Goal: Book appointment/travel/reservation

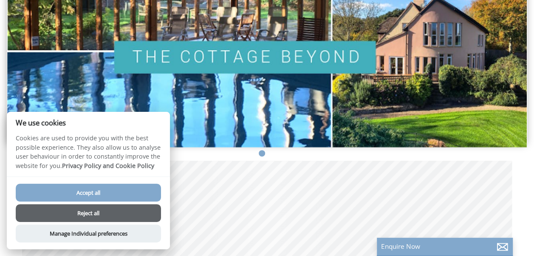
scroll to position [113, 0]
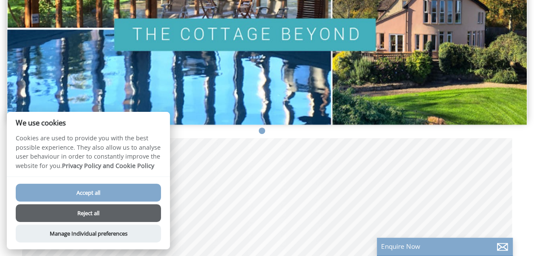
click at [76, 209] on button "Reject all" at bounding box center [88, 213] width 145 height 18
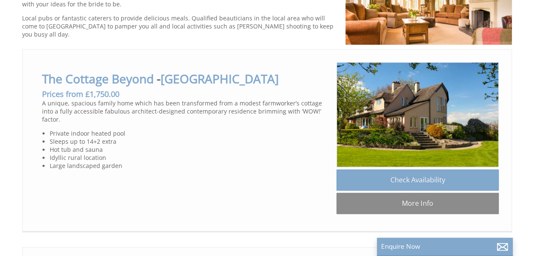
scroll to position [454, 0]
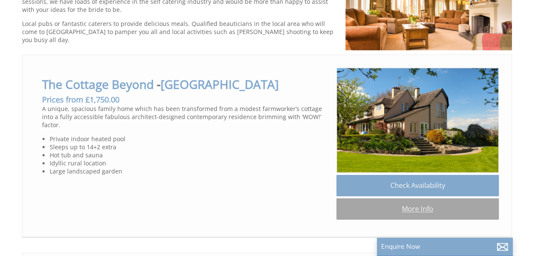
click at [410, 211] on link "More Info" at bounding box center [418, 208] width 162 height 21
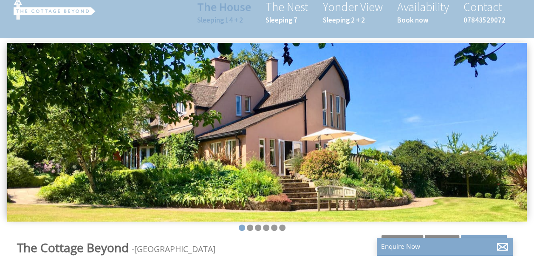
scroll to position [17, 0]
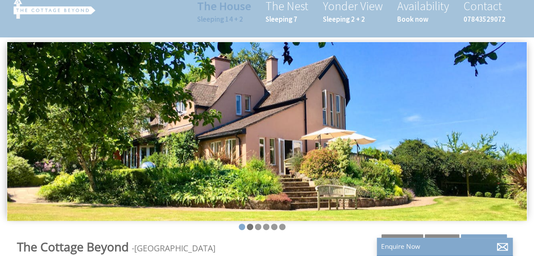
click at [250, 226] on li at bounding box center [250, 227] width 6 height 6
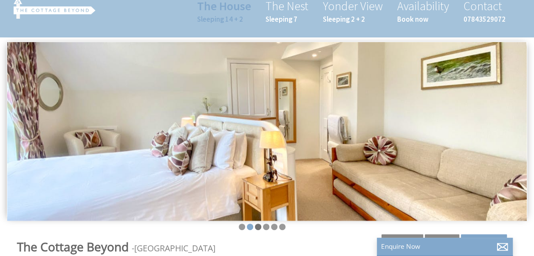
click at [259, 224] on li at bounding box center [258, 227] width 6 height 6
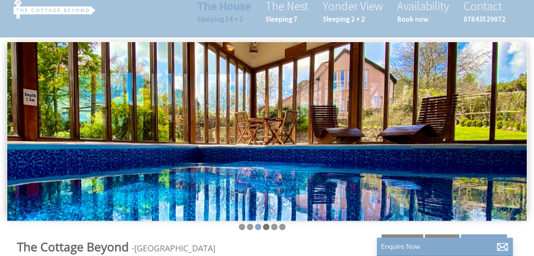
click at [265, 224] on li at bounding box center [266, 227] width 6 height 6
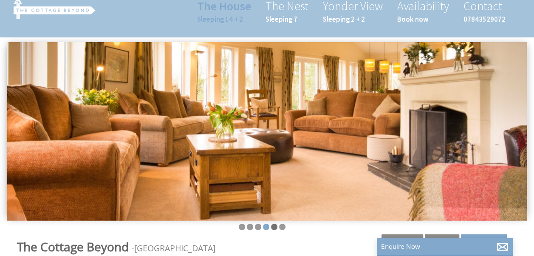
click at [272, 224] on li at bounding box center [274, 227] width 6 height 6
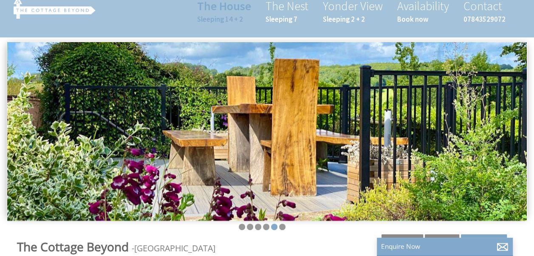
click at [278, 225] on ul at bounding box center [262, 228] width 500 height 8
click at [282, 226] on li at bounding box center [282, 227] width 6 height 6
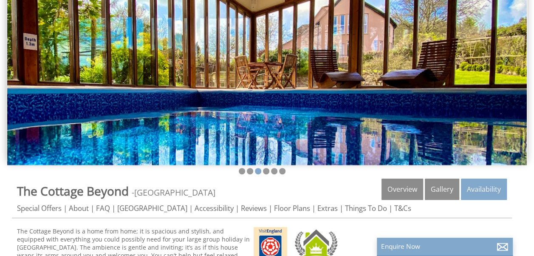
scroll to position [74, 0]
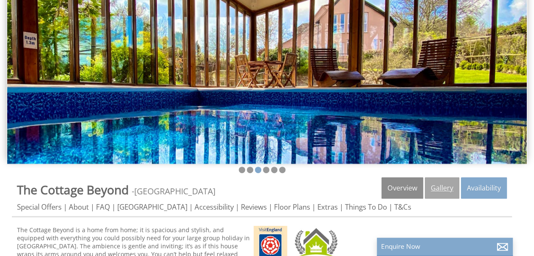
click at [445, 184] on link "Gallery" at bounding box center [442, 187] width 34 height 21
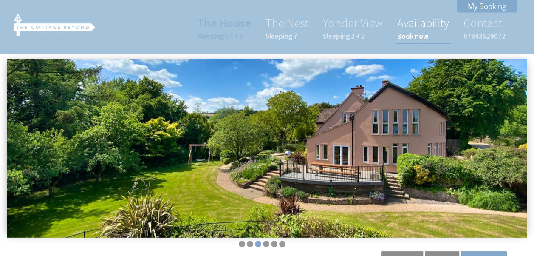
click at [412, 32] on small "Book now" at bounding box center [423, 35] width 52 height 9
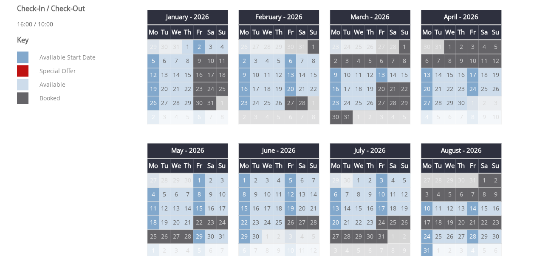
scroll to position [391, 0]
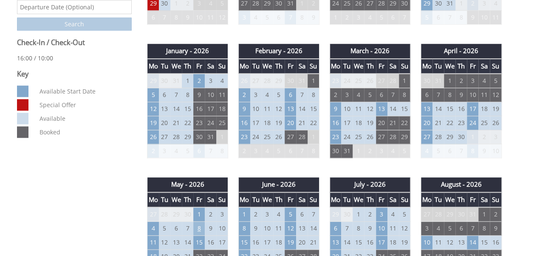
click at [201, 221] on td "8" at bounding box center [198, 228] width 11 height 14
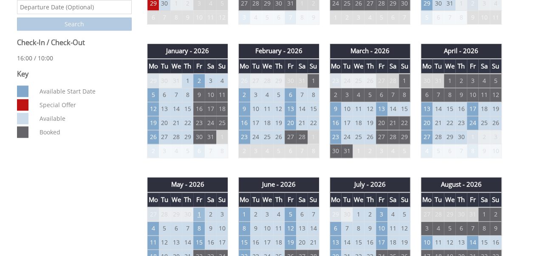
click at [198, 211] on td "1" at bounding box center [198, 214] width 11 height 14
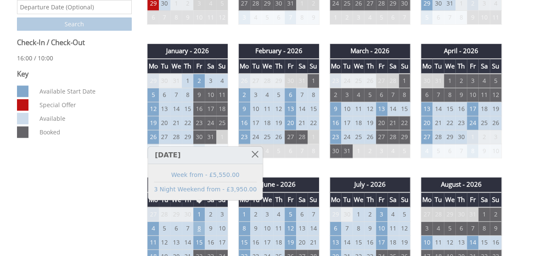
click at [200, 223] on td "8" at bounding box center [198, 228] width 11 height 14
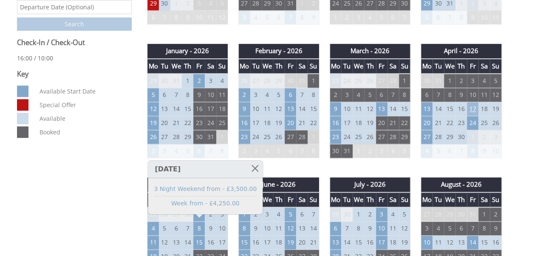
click at [472, 105] on td "17" at bounding box center [472, 109] width 11 height 14
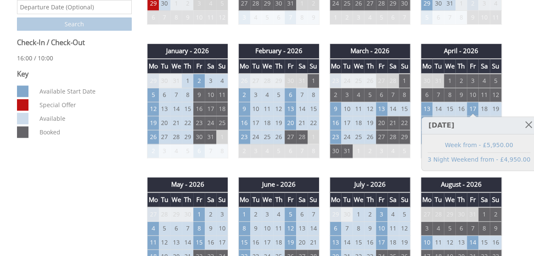
drag, startPoint x: 519, startPoint y: 104, endPoint x: 511, endPoint y: 102, distance: 7.8
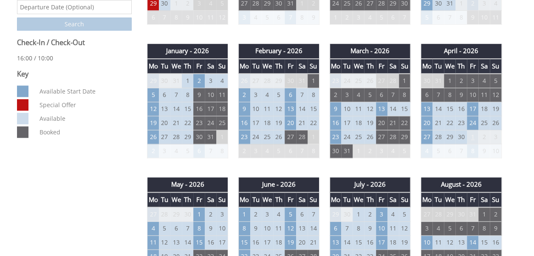
click at [470, 133] on td "1" at bounding box center [472, 137] width 11 height 14
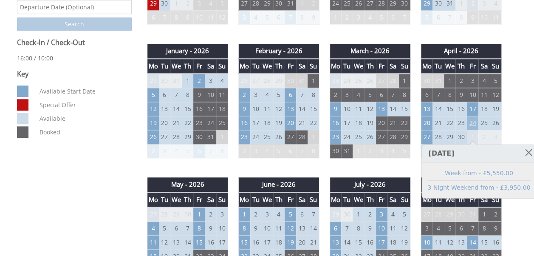
click at [471, 123] on td "24" at bounding box center [472, 123] width 11 height 14
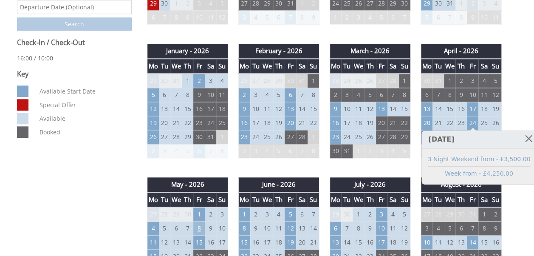
click at [203, 225] on td "8" at bounding box center [198, 228] width 11 height 14
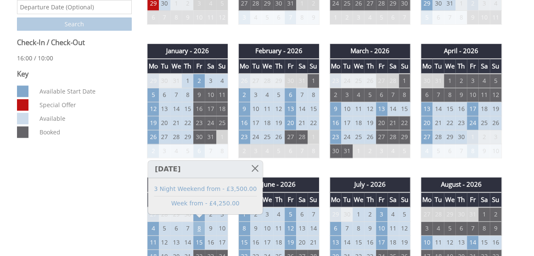
click at [198, 225] on td "8" at bounding box center [198, 228] width 11 height 14
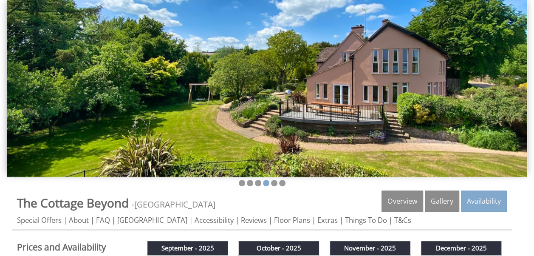
scroll to position [63, 0]
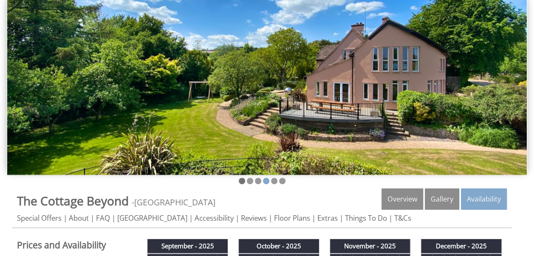
click at [241, 180] on li at bounding box center [242, 181] width 6 height 6
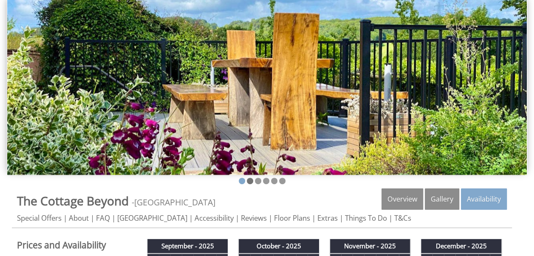
click at [249, 180] on li at bounding box center [250, 181] width 6 height 6
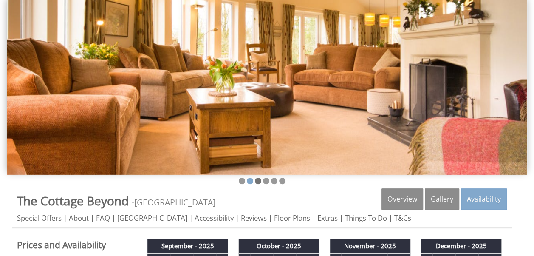
click at [257, 179] on li at bounding box center [258, 181] width 6 height 6
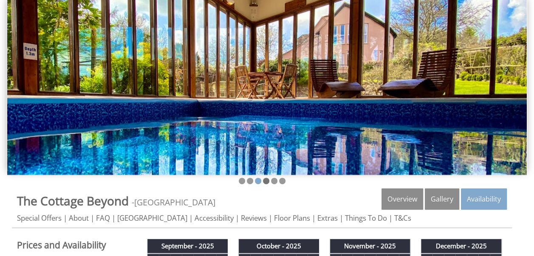
click at [263, 179] on li at bounding box center [266, 181] width 6 height 6
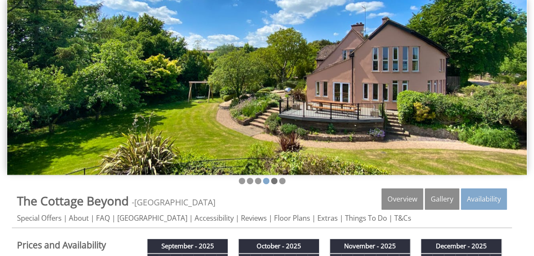
click at [275, 179] on li at bounding box center [274, 181] width 6 height 6
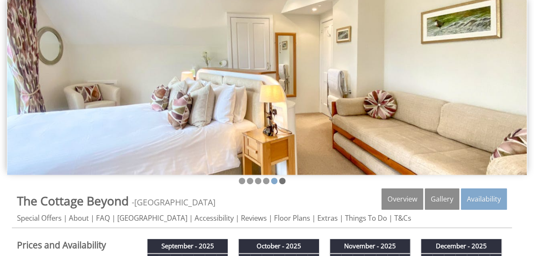
click at [283, 179] on li at bounding box center [282, 181] width 6 height 6
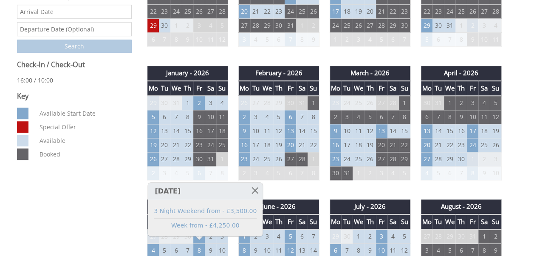
scroll to position [397, 0]
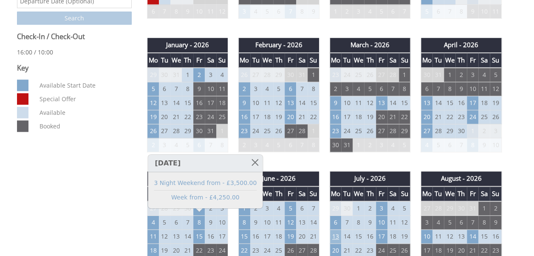
click at [336, 232] on td "13" at bounding box center [335, 237] width 11 height 14
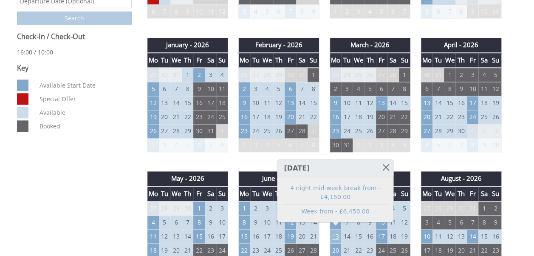
click at [336, 232] on td "13" at bounding box center [335, 237] width 11 height 14
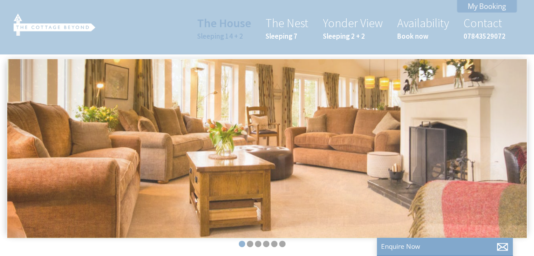
scroll to position [74, 0]
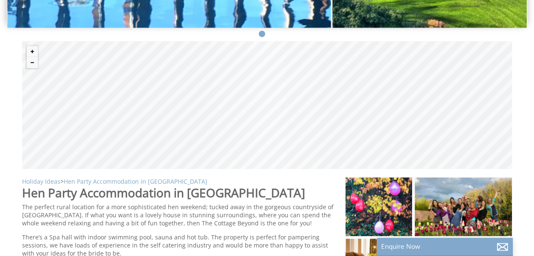
scroll to position [142, 0]
